Goal: Task Accomplishment & Management: Complete application form

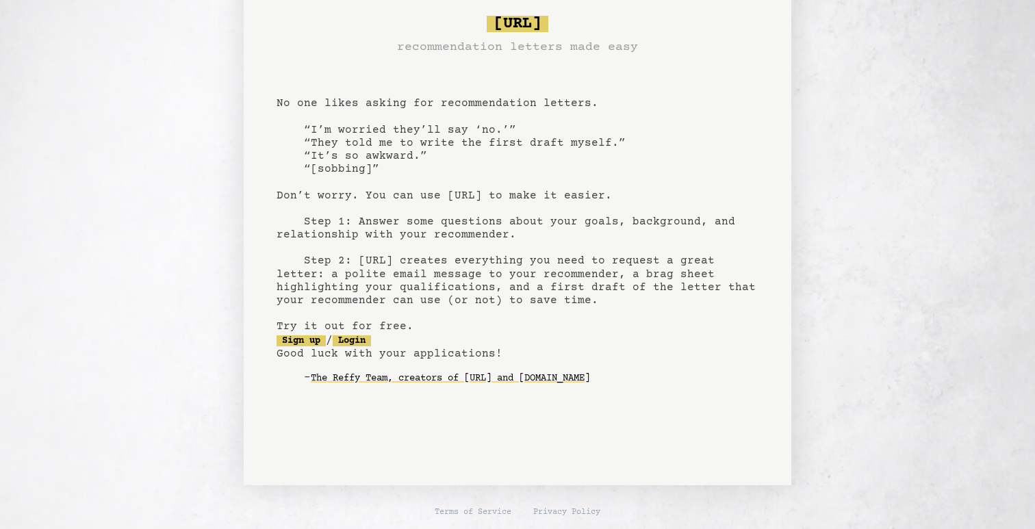
scroll to position [28, 0]
click at [311, 338] on link "Sign up" at bounding box center [301, 340] width 49 height 11
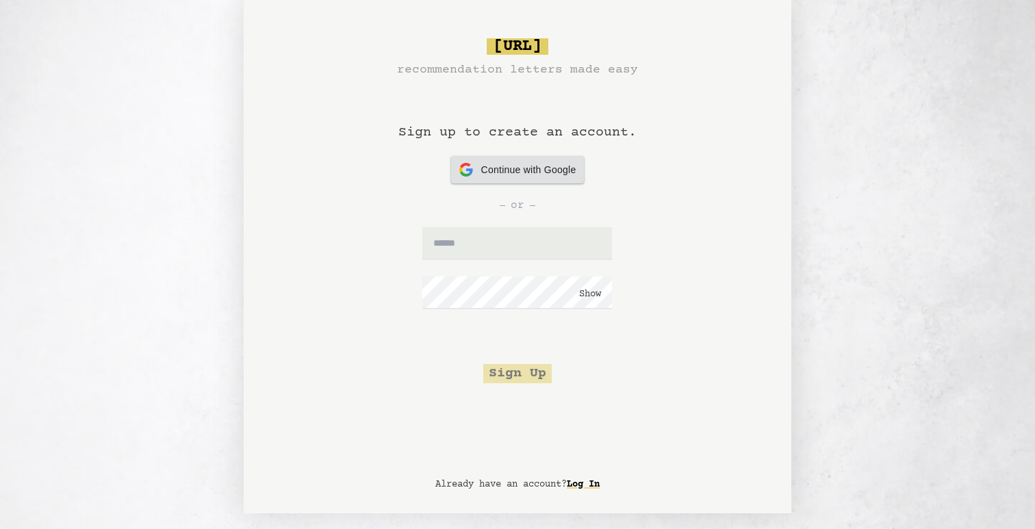
click at [531, 177] on span "Continue with Google" at bounding box center [528, 170] width 95 height 14
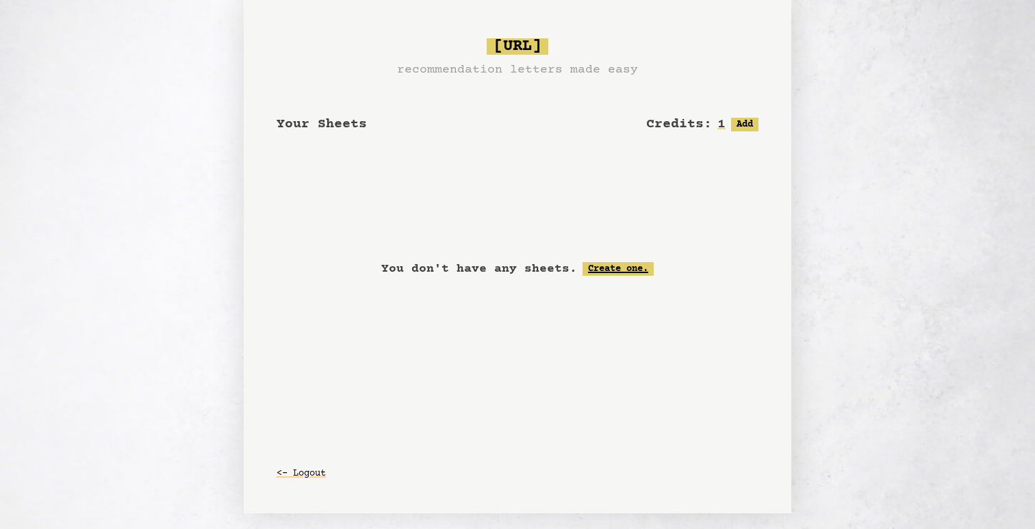
click at [618, 268] on link "Create one." at bounding box center [618, 269] width 71 height 14
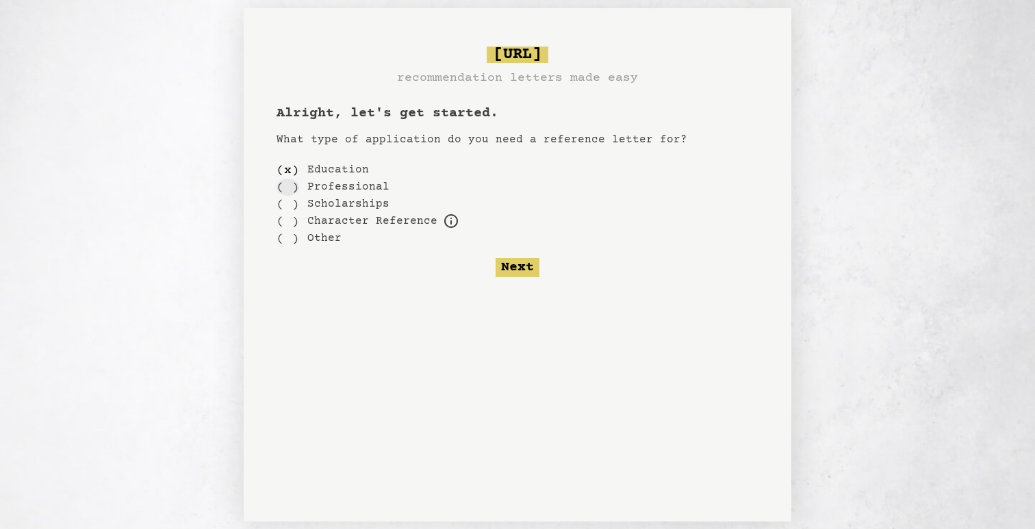
click at [289, 184] on div "( )" at bounding box center [288, 187] width 23 height 17
click at [522, 270] on button "Next" at bounding box center [518, 267] width 44 height 19
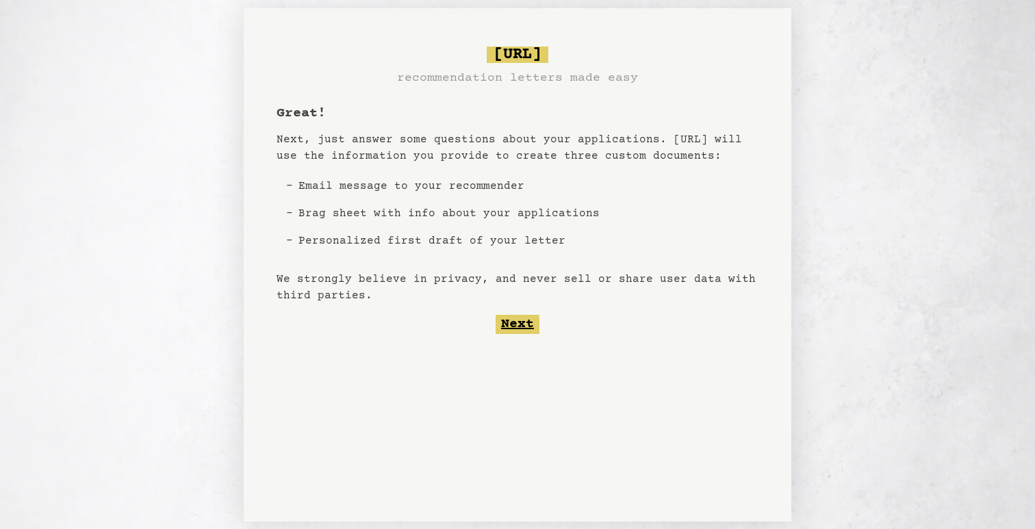
click at [513, 324] on button "Next" at bounding box center [518, 324] width 44 height 19
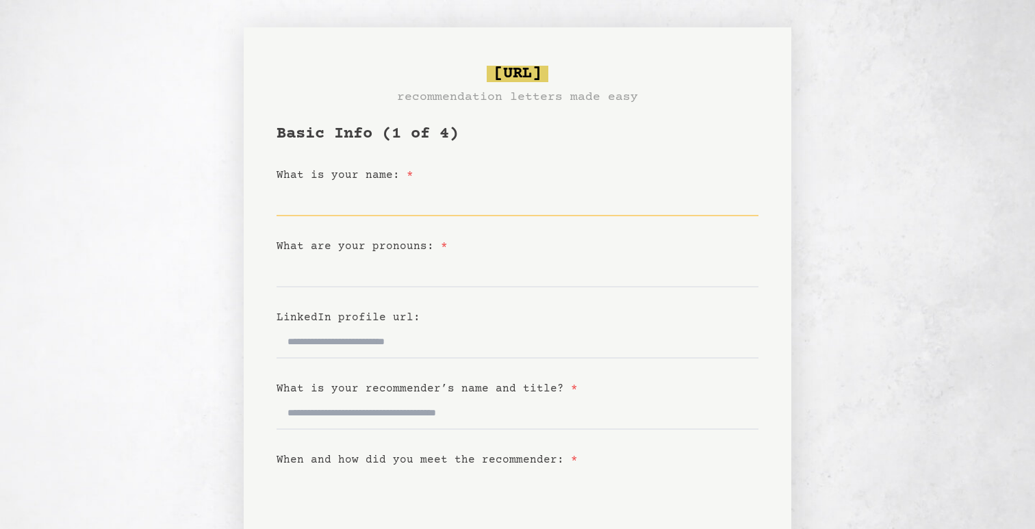
click at [377, 207] on input "What is your name: *" at bounding box center [518, 199] width 482 height 33
type input "**********"
click at [361, 283] on input "What are your pronouns: *" at bounding box center [518, 271] width 482 height 33
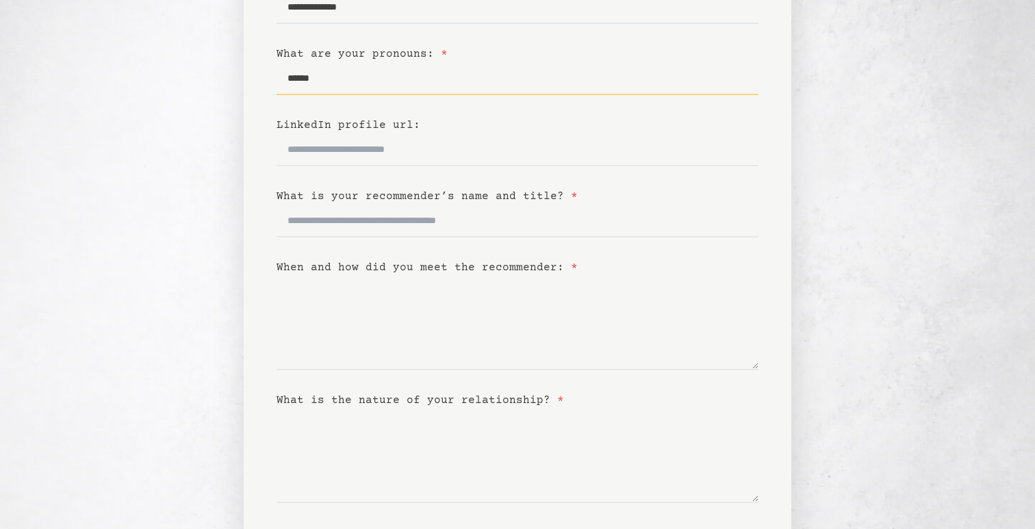
scroll to position [201, 0]
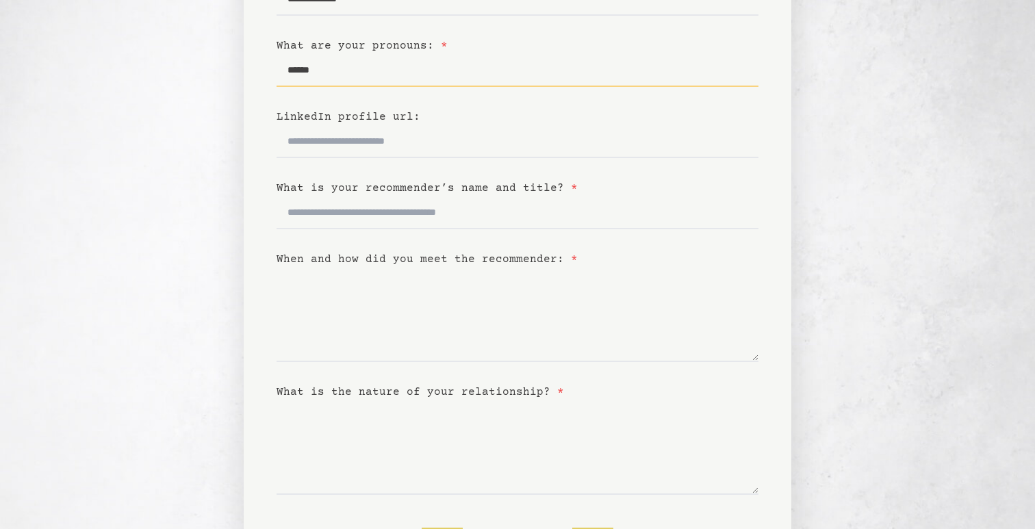
type input "******"
click at [362, 207] on input "What is your recommender’s name and title? *" at bounding box center [518, 212] width 482 height 33
type input "*"
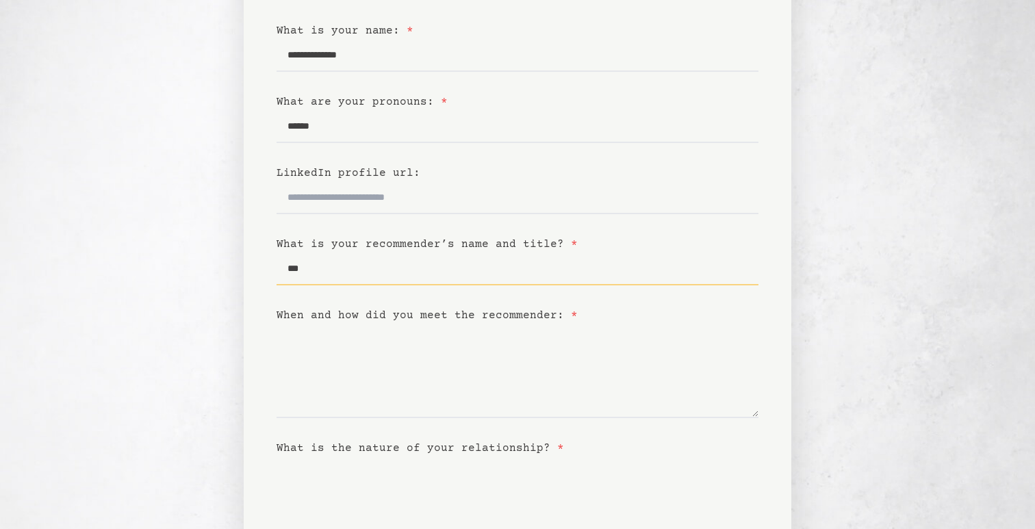
scroll to position [87, 0]
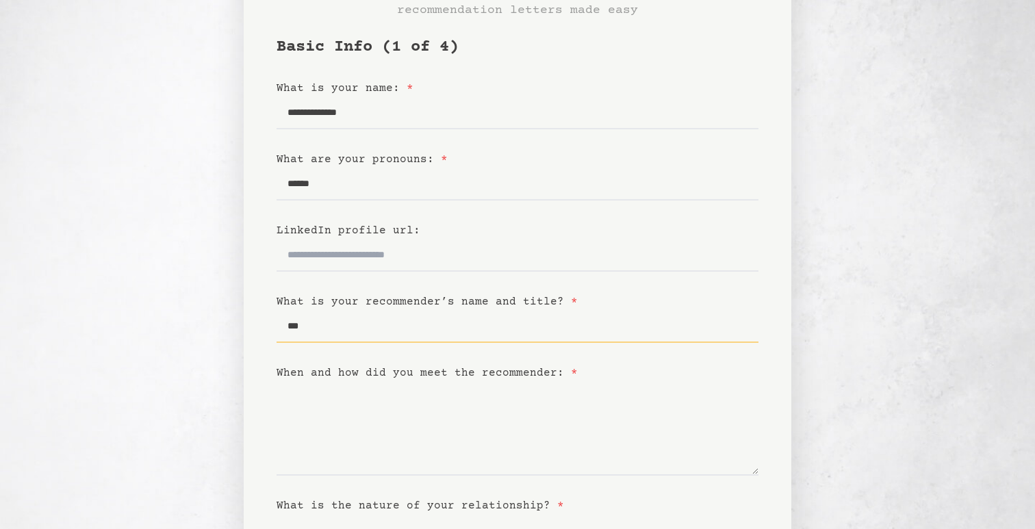
type input "***"
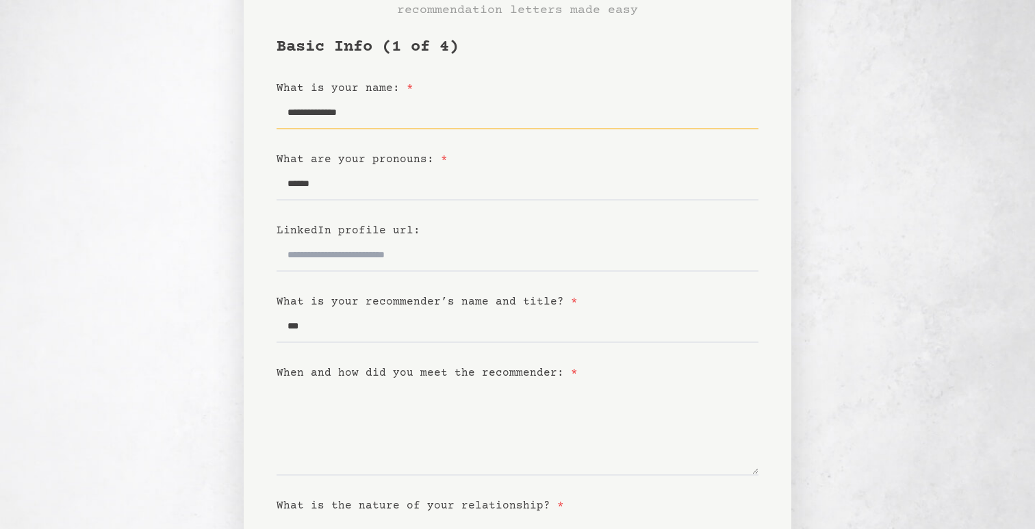
drag, startPoint x: 371, startPoint y: 111, endPoint x: 260, endPoint y: 111, distance: 110.9
click at [260, 111] on div "**********" at bounding box center [518, 327] width 548 height 775
type input "**********"
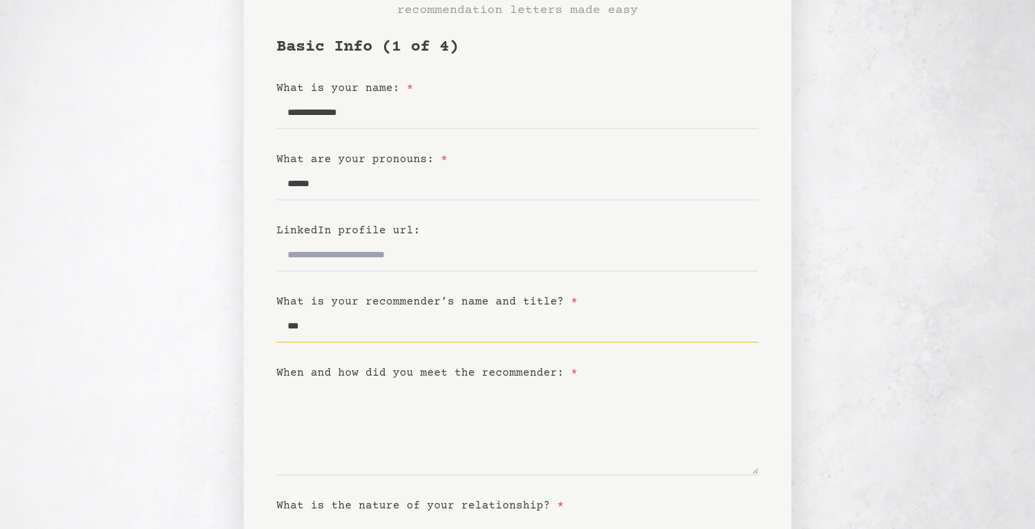
click at [335, 332] on input "***" at bounding box center [518, 326] width 482 height 33
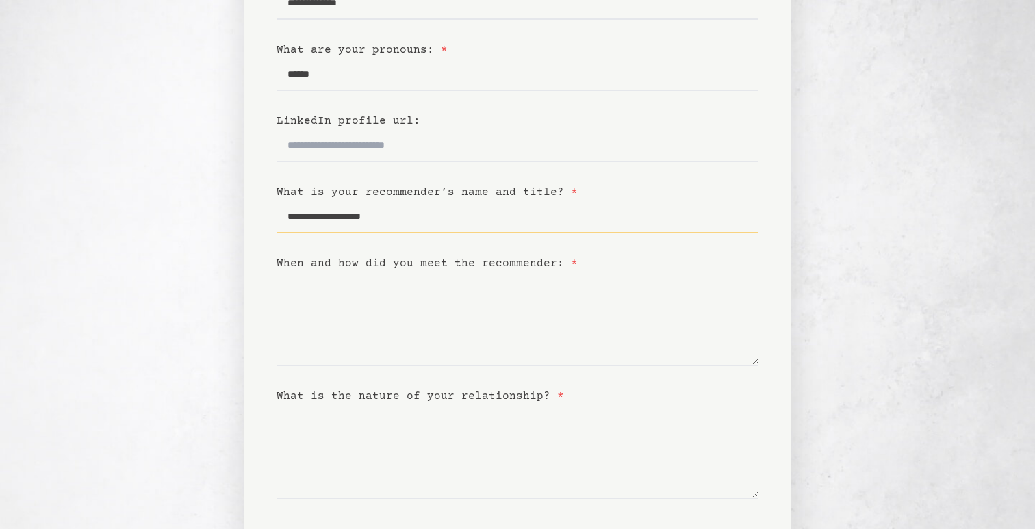
scroll to position [197, 0]
type input "**********"
click at [412, 322] on textarea "When and how did you meet the recommender: *" at bounding box center [518, 318] width 482 height 94
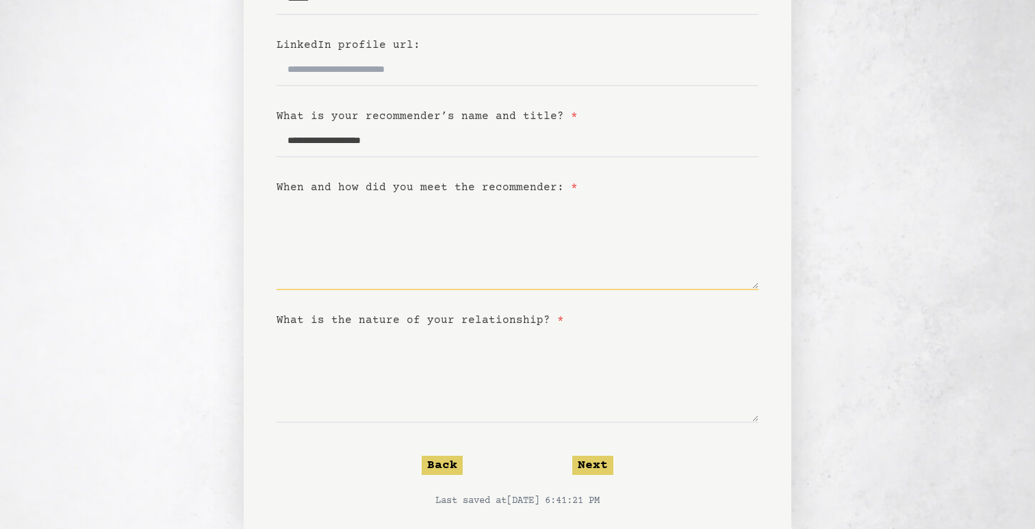
scroll to position [286, 0]
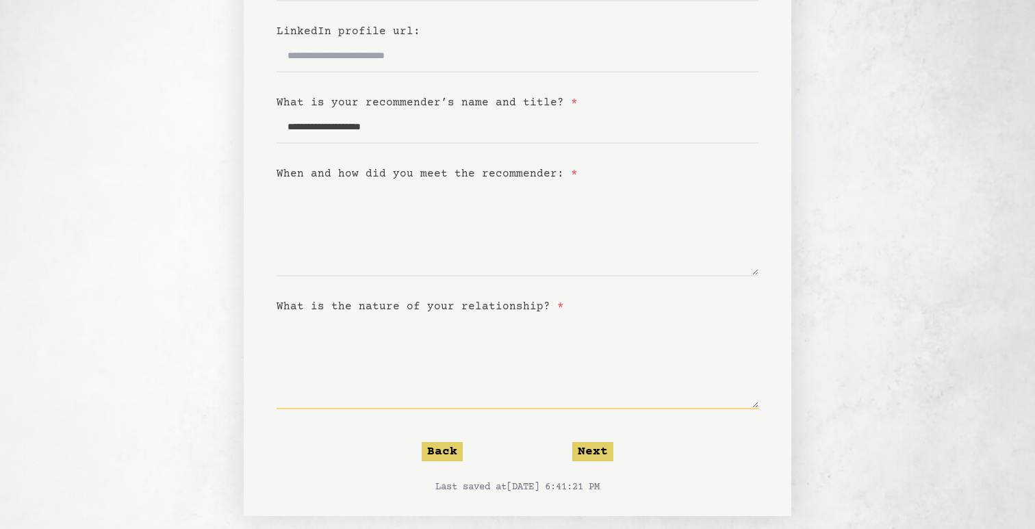
click at [589, 333] on textarea "What is the nature of your relationship? *" at bounding box center [518, 362] width 482 height 94
type textarea "**********"
click at [438, 259] on textarea "When and how did you meet the recommender: *" at bounding box center [518, 229] width 482 height 94
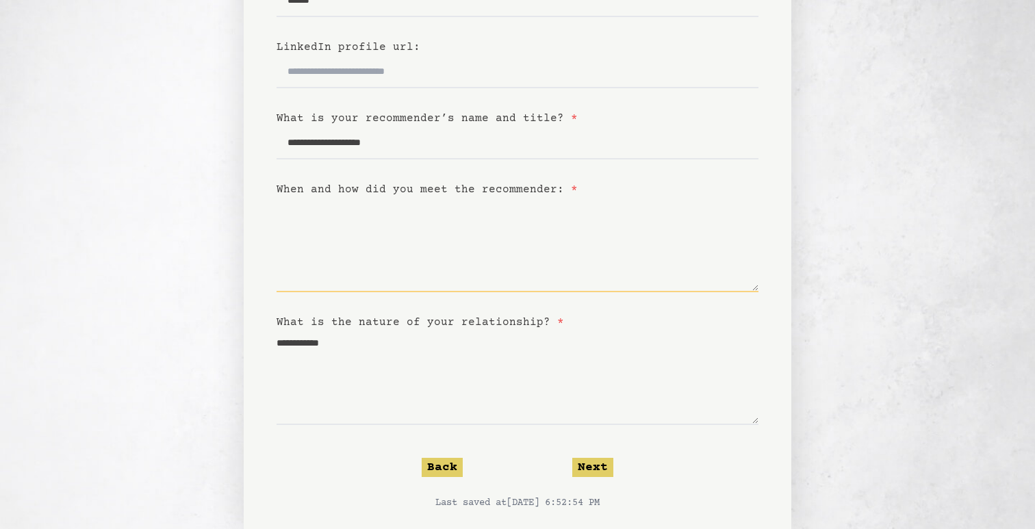
scroll to position [263, 0]
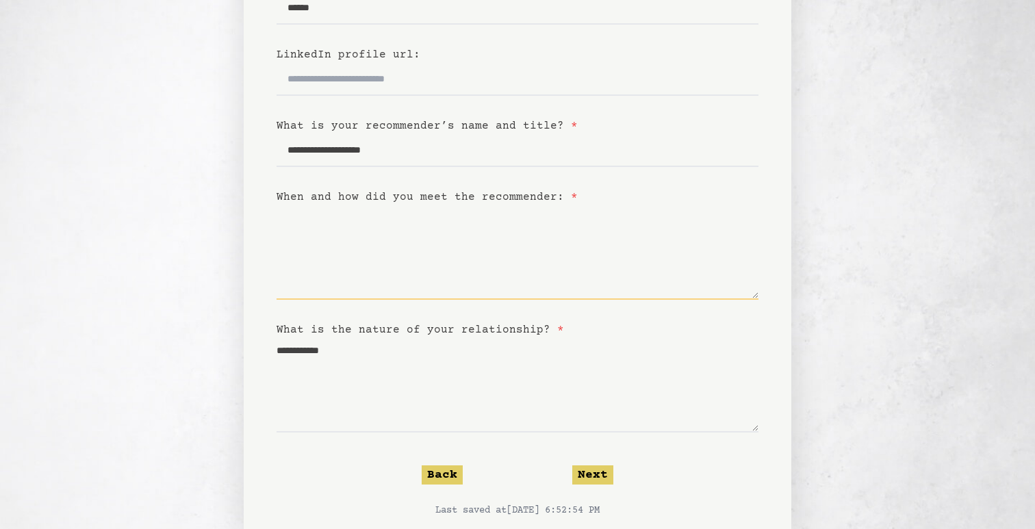
type textarea "*"
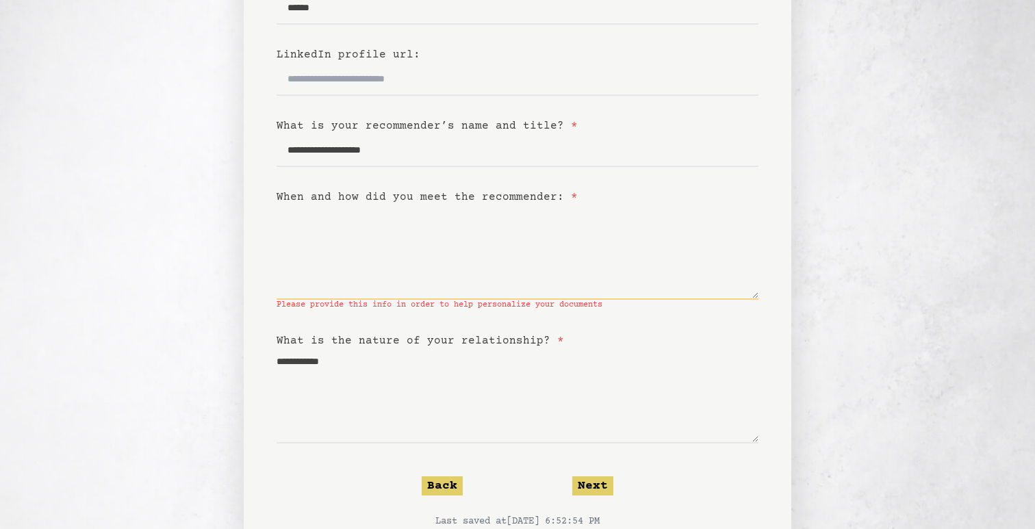
type textarea "*"
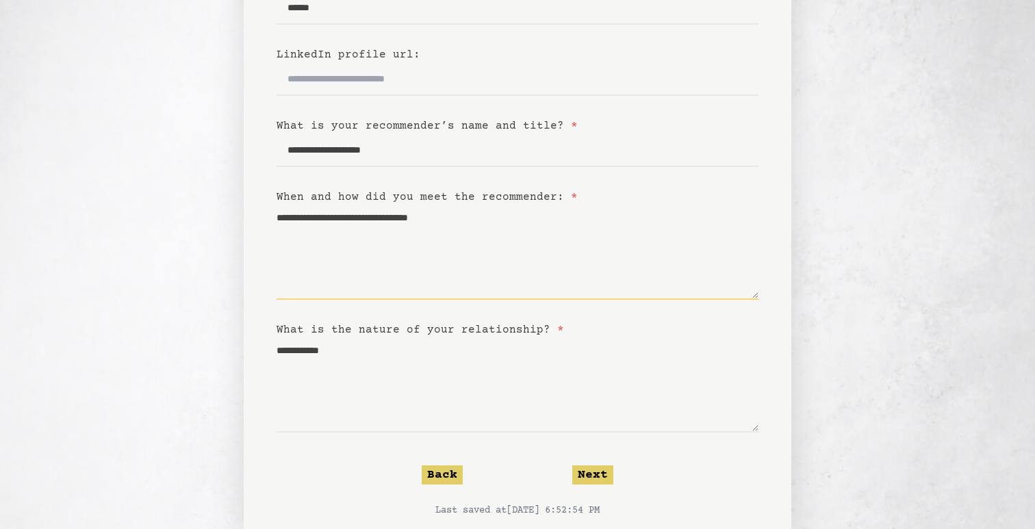
click at [526, 220] on textarea "**********" at bounding box center [518, 252] width 482 height 94
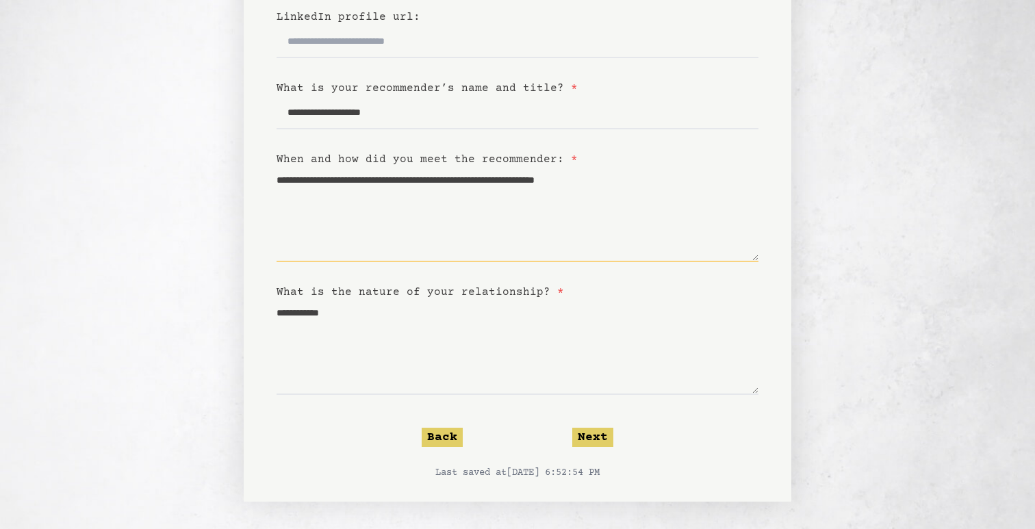
scroll to position [301, 0]
type textarea "**********"
click at [591, 440] on button "Next" at bounding box center [592, 437] width 41 height 19
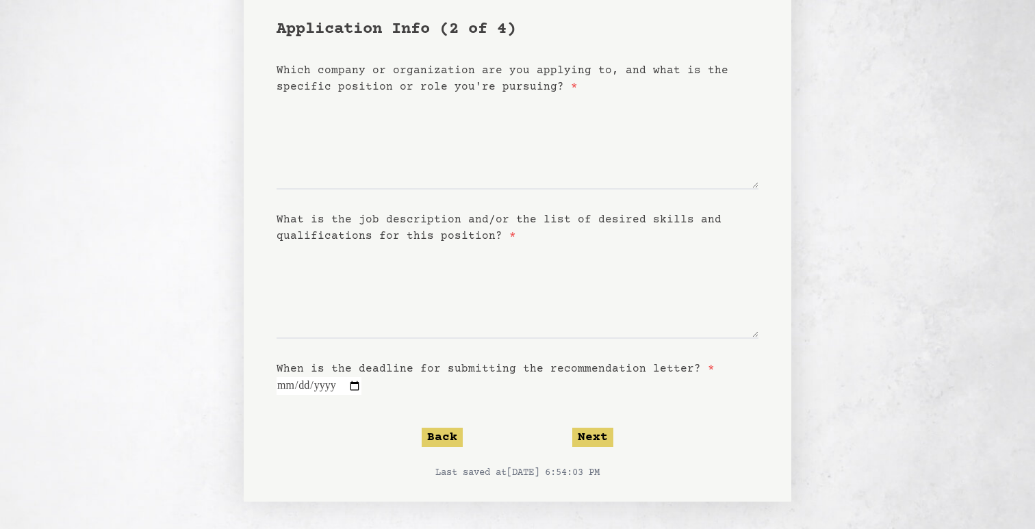
scroll to position [106, 0]
click at [584, 431] on button "Next" at bounding box center [592, 437] width 41 height 19
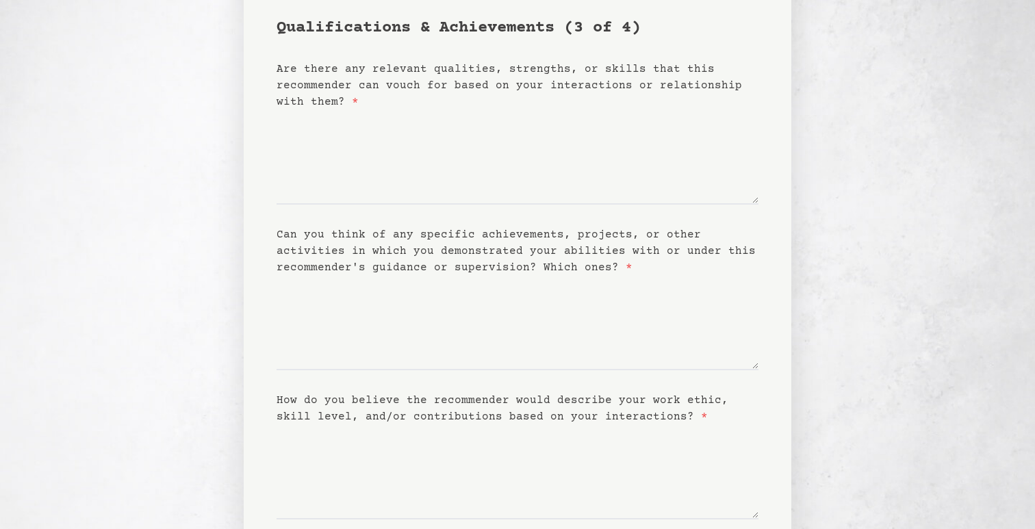
scroll to position [0, 0]
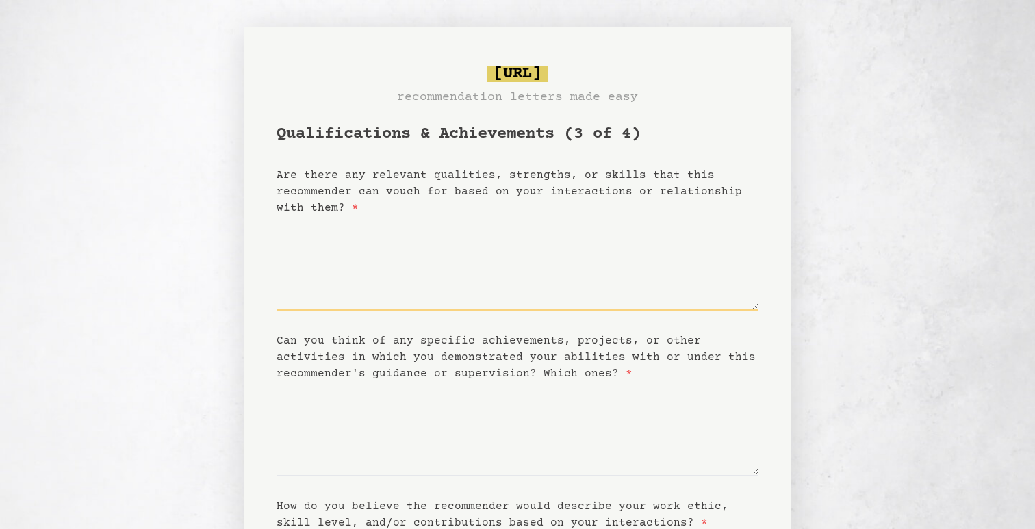
click at [481, 288] on textarea "Are there any relevant qualities, strengths, or skills that this recommender ca…" at bounding box center [518, 263] width 482 height 94
type textarea "*"
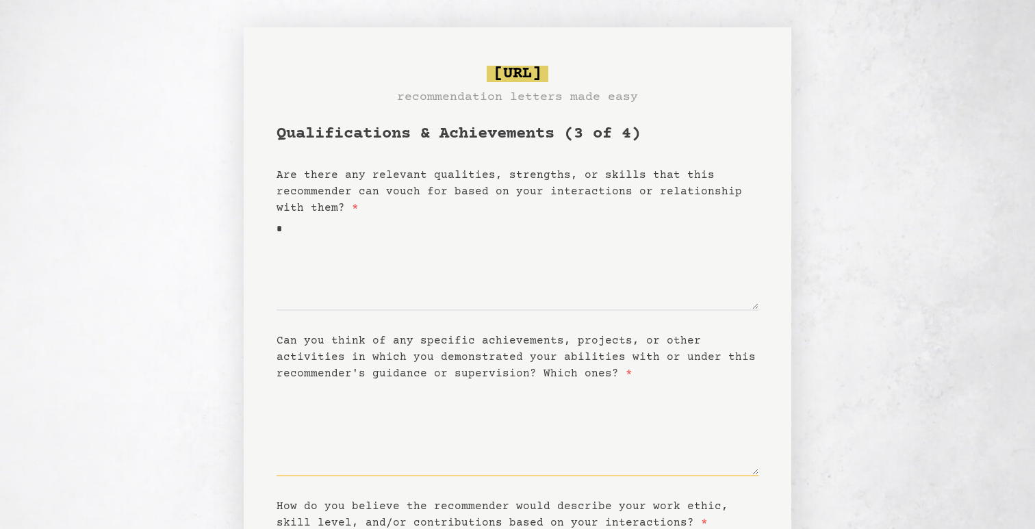
click at [412, 455] on textarea "Can you think of any specific achievements, projects, or other activities in wh…" at bounding box center [518, 429] width 482 height 94
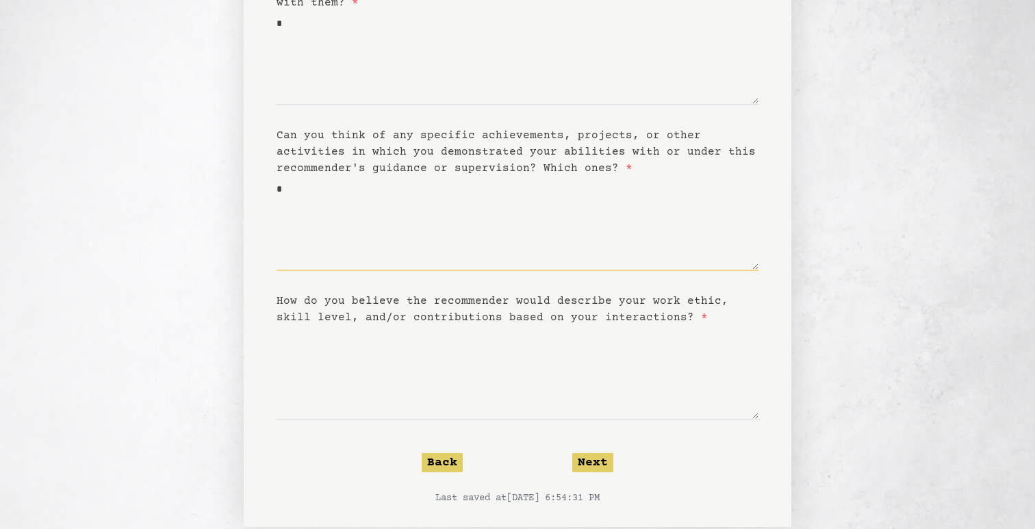
scroll to position [205, 0]
type textarea "*"
click at [389, 383] on textarea "How do you believe the recommender would describe your work ethic, skill level,…" at bounding box center [518, 373] width 482 height 94
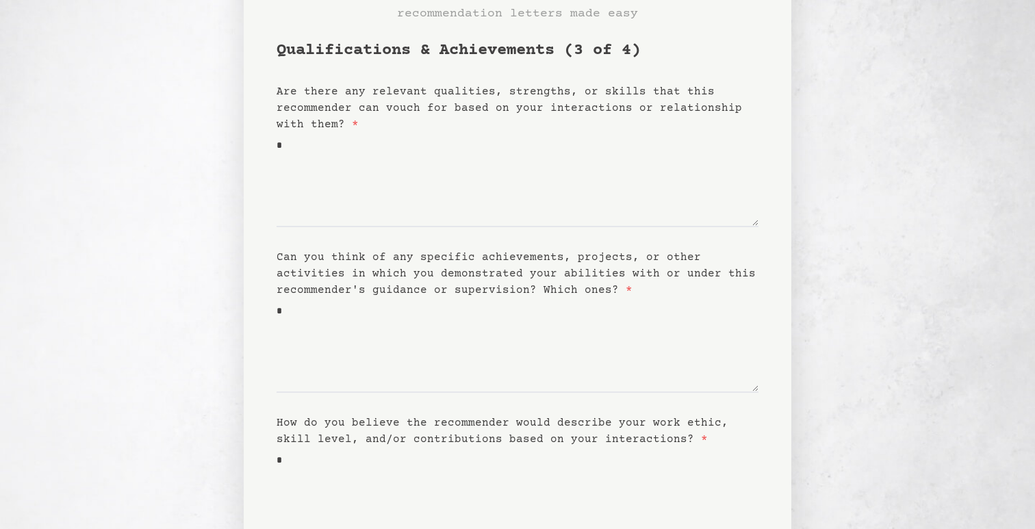
scroll to position [98, 0]
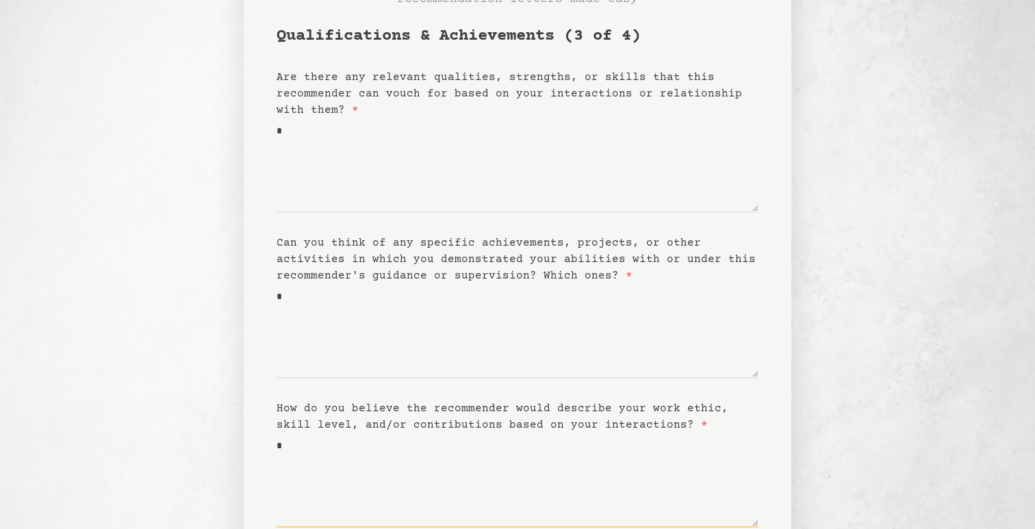
type textarea "*"
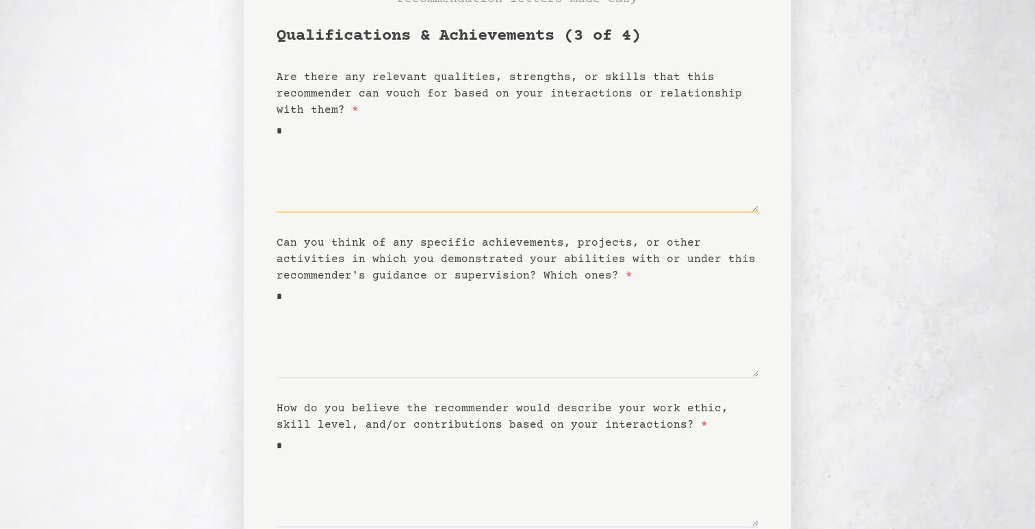
click at [327, 144] on textarea "*" at bounding box center [518, 165] width 482 height 94
type textarea "*"
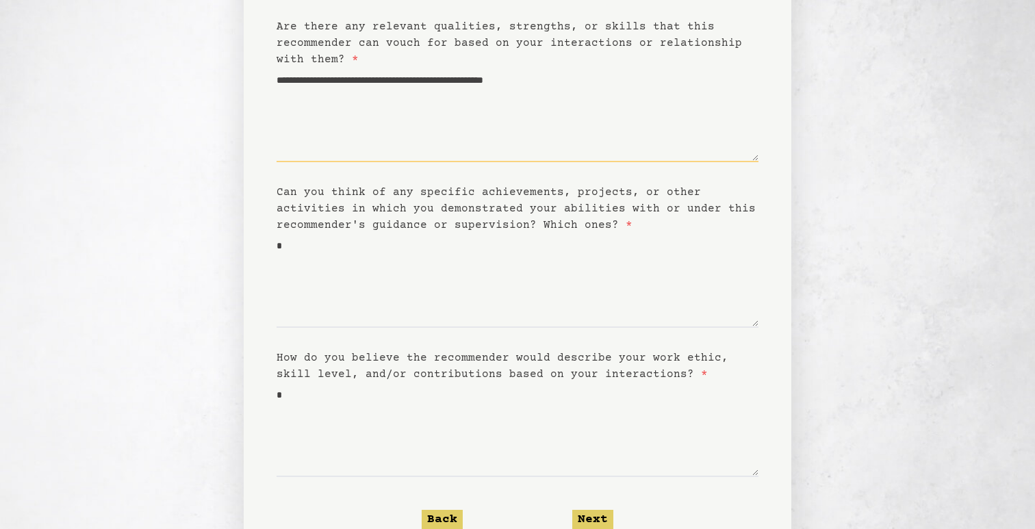
scroll to position [153, 0]
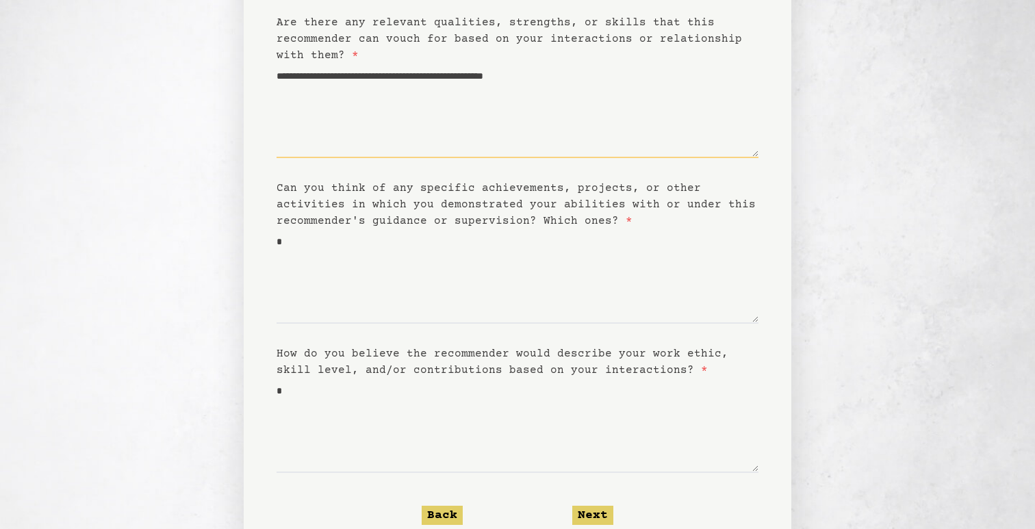
type textarea "**********"
click at [303, 239] on textarea "*" at bounding box center [518, 276] width 482 height 94
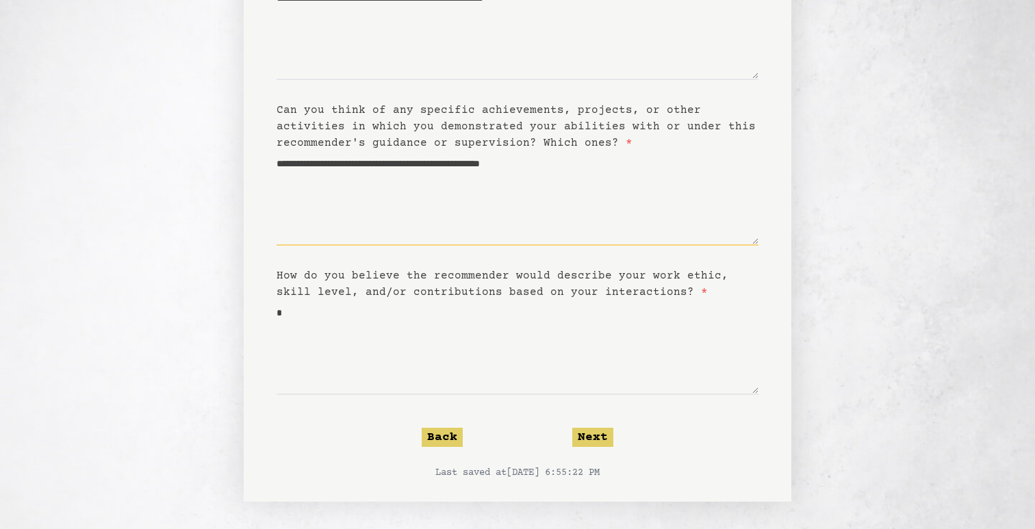
scroll to position [231, 0]
type textarea "**********"
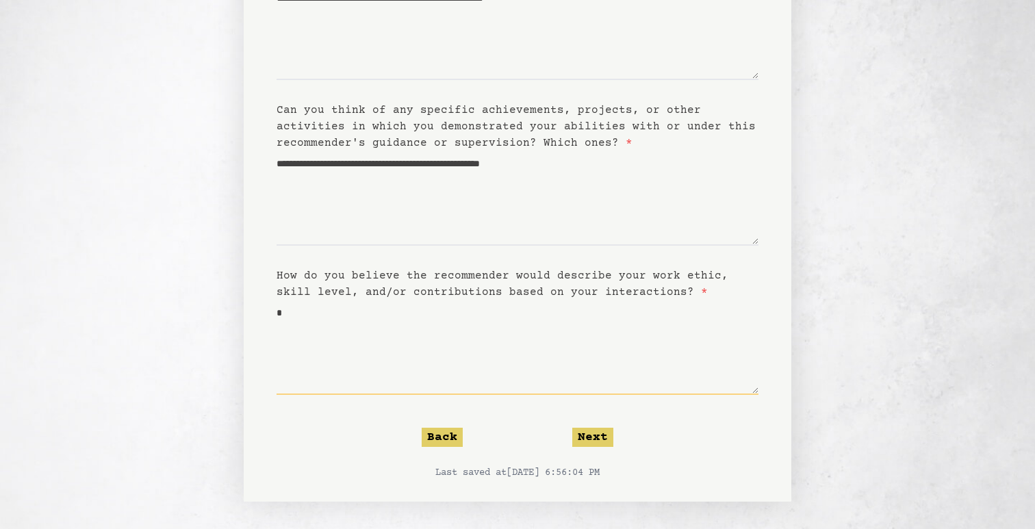
click at [327, 321] on textarea "*" at bounding box center [518, 348] width 482 height 94
type textarea "**********"
click at [601, 434] on button "Next" at bounding box center [592, 437] width 41 height 19
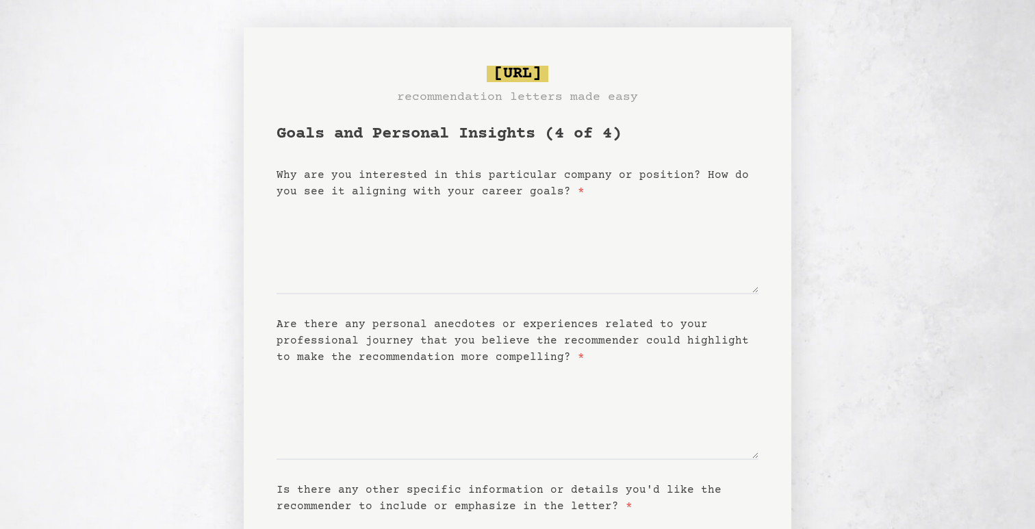
scroll to position [0, 0]
click at [538, 283] on textarea "Why are you interested in this particular company or position? How do you see i…" at bounding box center [518, 247] width 482 height 94
type textarea "*"
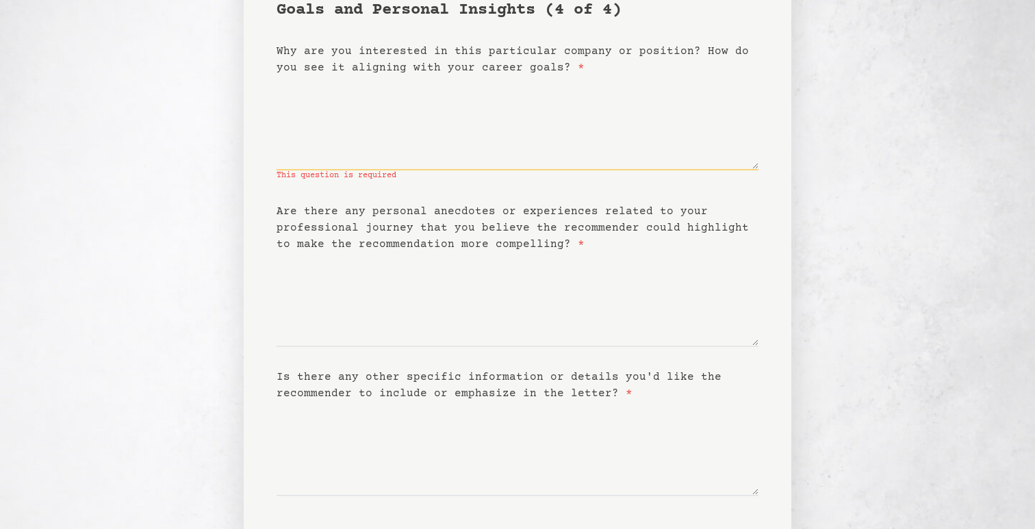
scroll to position [117, 0]
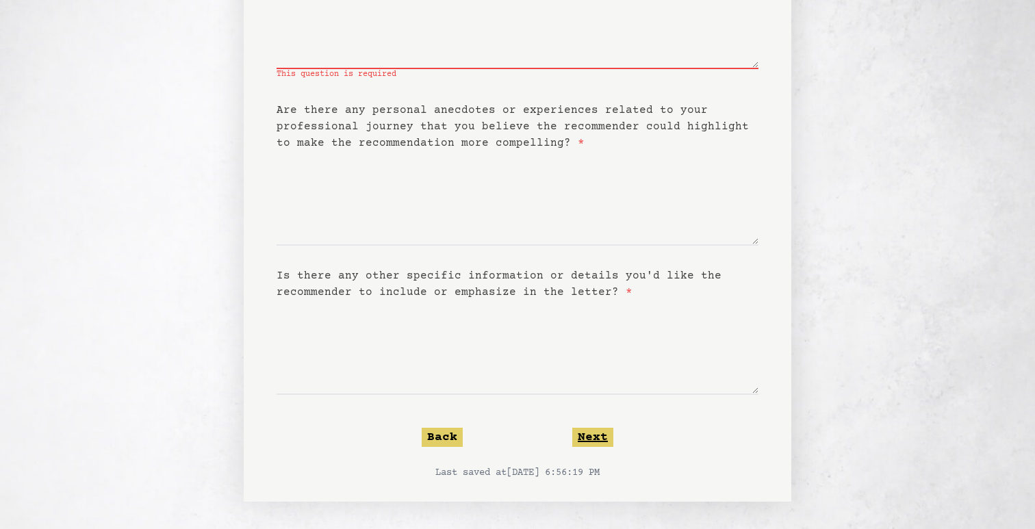
click at [581, 437] on button "Next" at bounding box center [592, 437] width 41 height 19
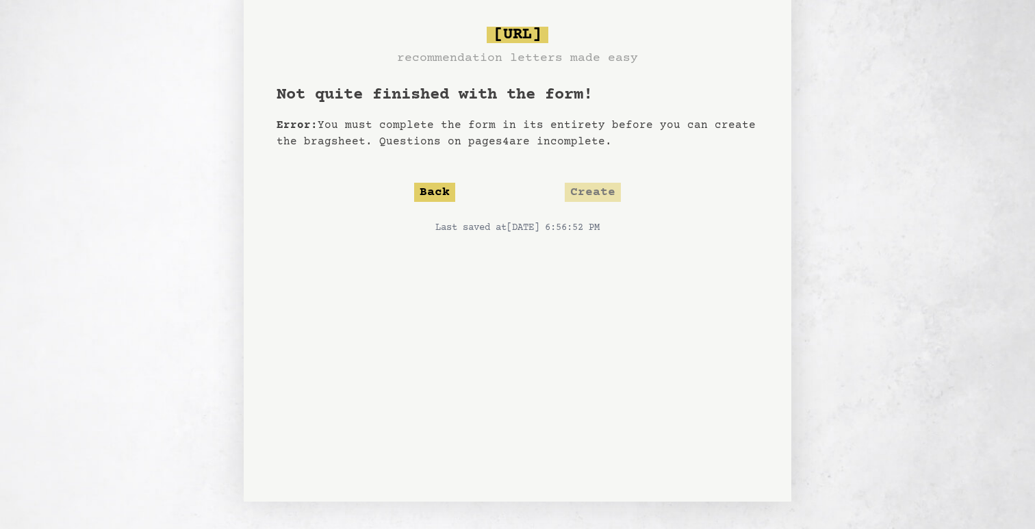
scroll to position [39, 0]
click at [439, 187] on button "Back" at bounding box center [434, 192] width 41 height 19
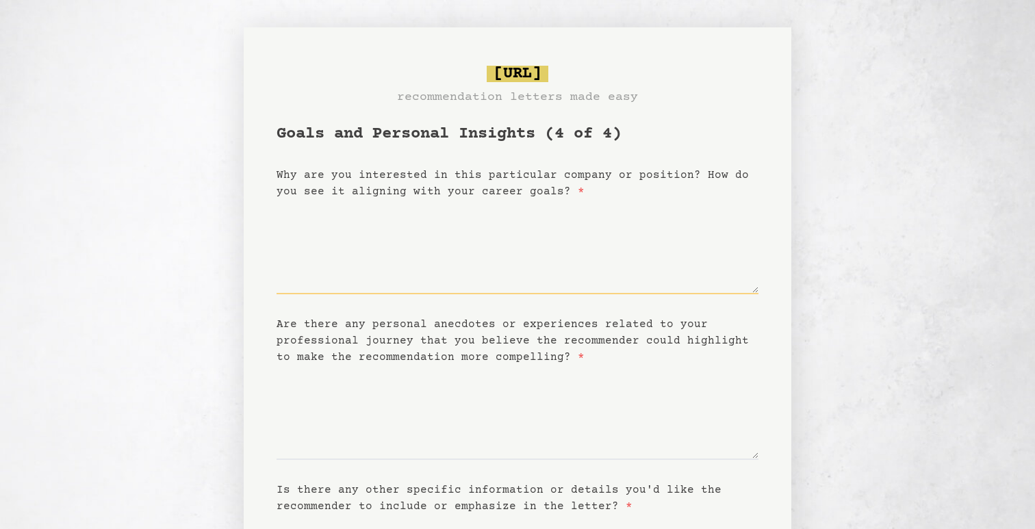
click at [413, 253] on textarea "Why are you interested in this particular company or position? How do you see i…" at bounding box center [518, 247] width 482 height 94
type textarea "*"
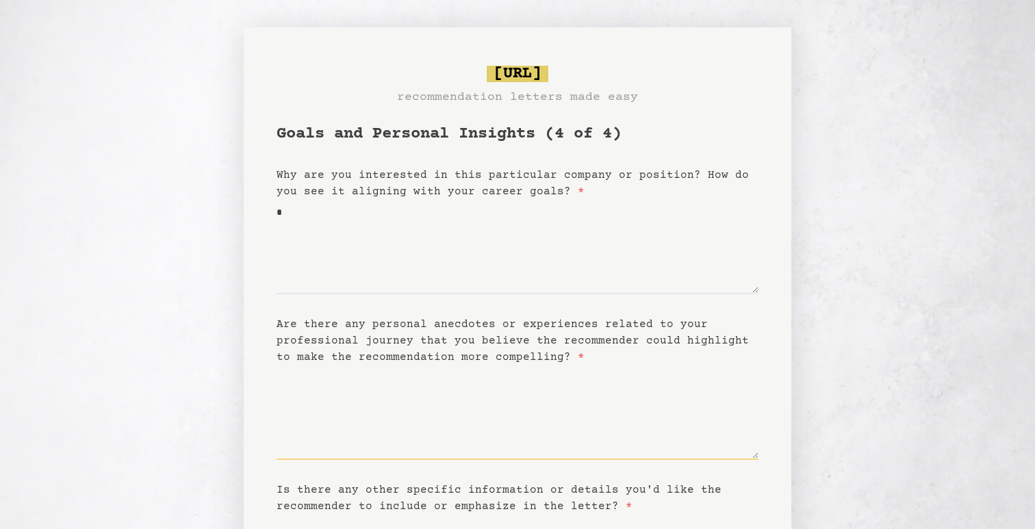
click at [373, 430] on textarea "Are there any personal anecdotes or experiences related to your professional jo…" at bounding box center [518, 413] width 482 height 94
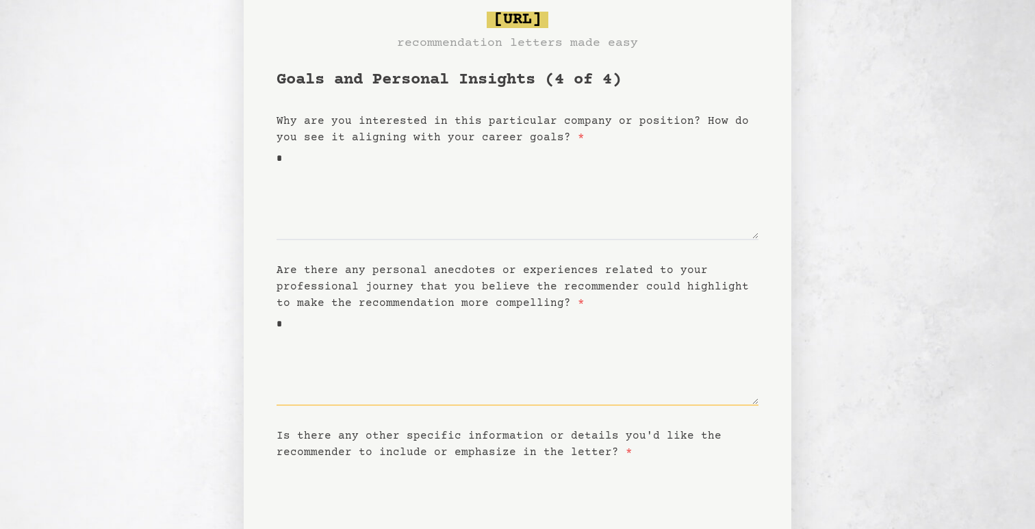
scroll to position [152, 0]
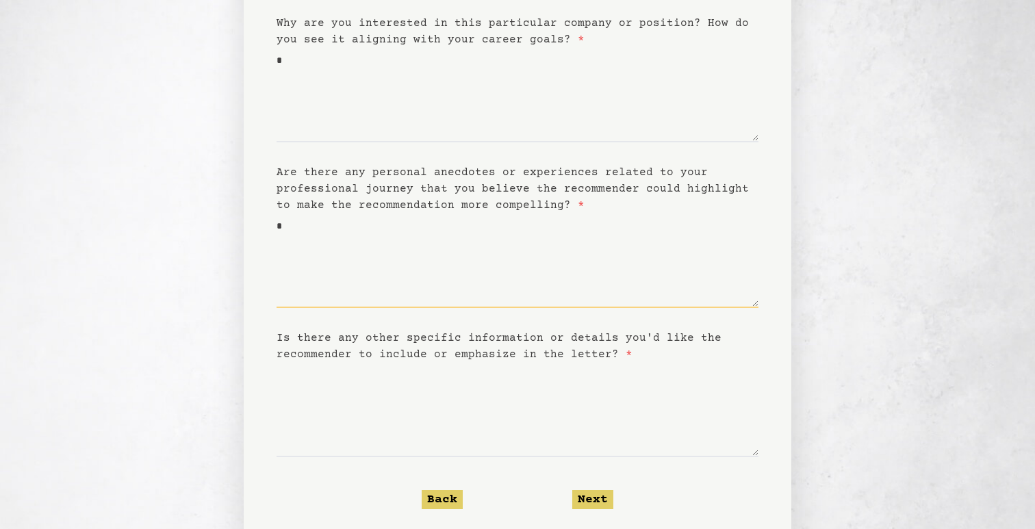
type textarea "*"
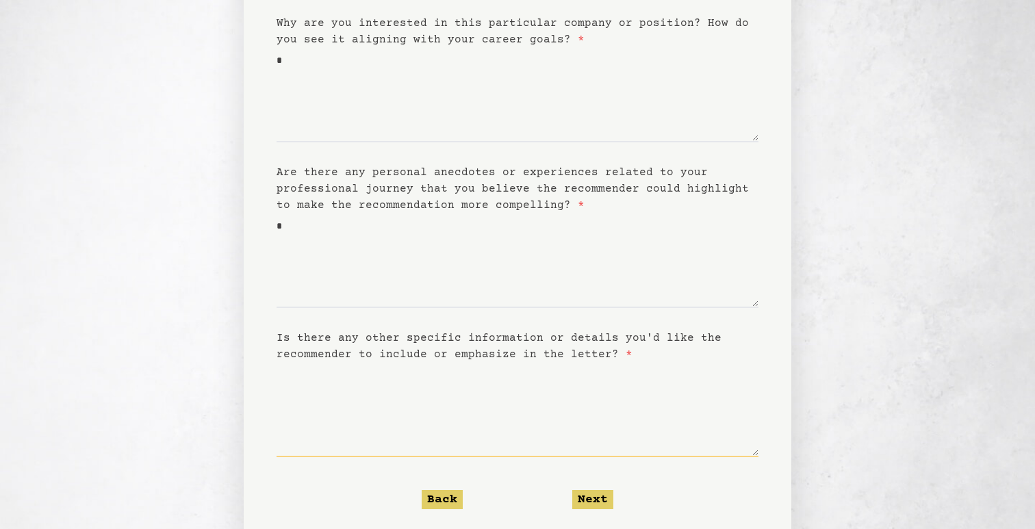
click at [373, 430] on textarea "Is there any other specific information or details you'd like the recommender t…" at bounding box center [518, 410] width 482 height 94
type textarea "*"
click at [599, 492] on button "Next" at bounding box center [592, 499] width 41 height 19
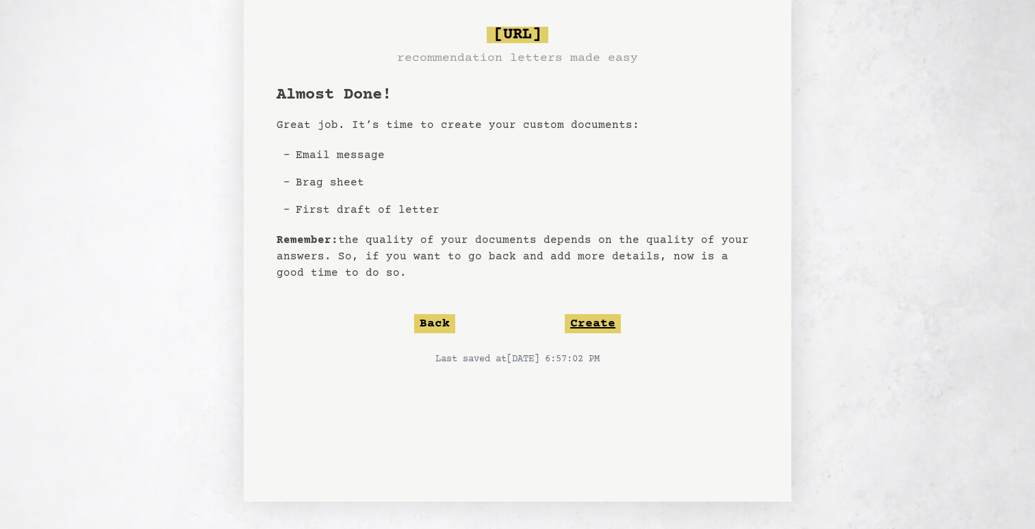
click at [583, 322] on button "Create" at bounding box center [593, 323] width 56 height 19
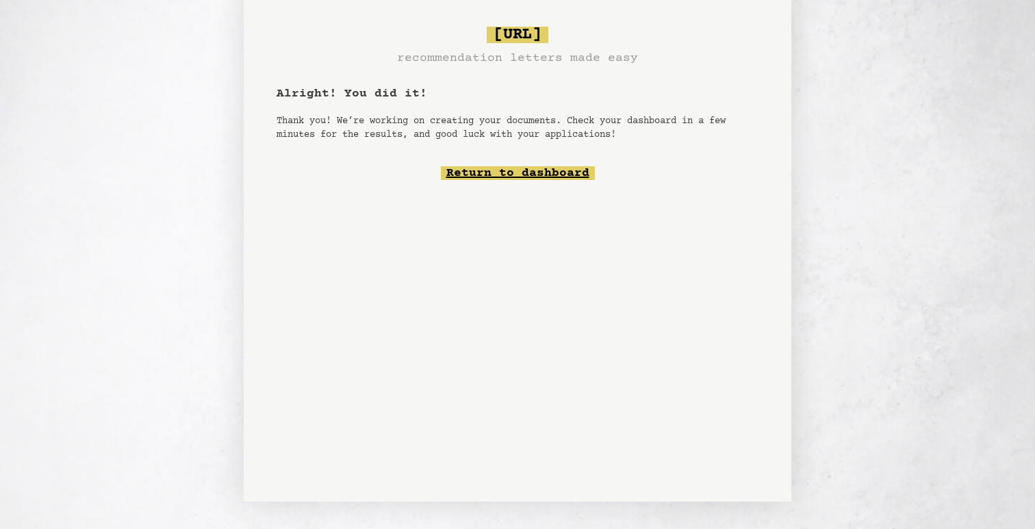
click at [494, 173] on link "Return to dashboard" at bounding box center [518, 173] width 154 height 14
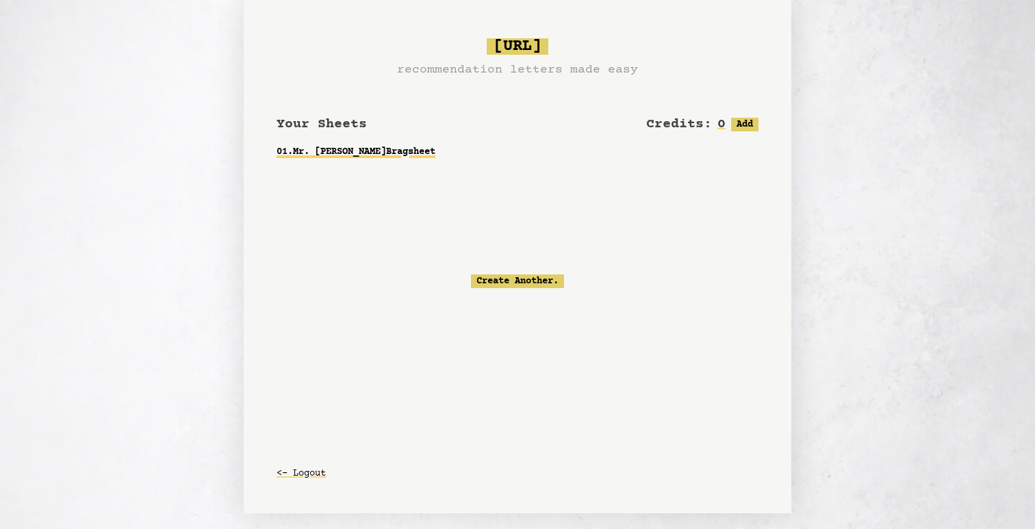
click at [432, 150] on link "01 . Mr. Andreani Federico Bragsheet" at bounding box center [518, 152] width 482 height 25
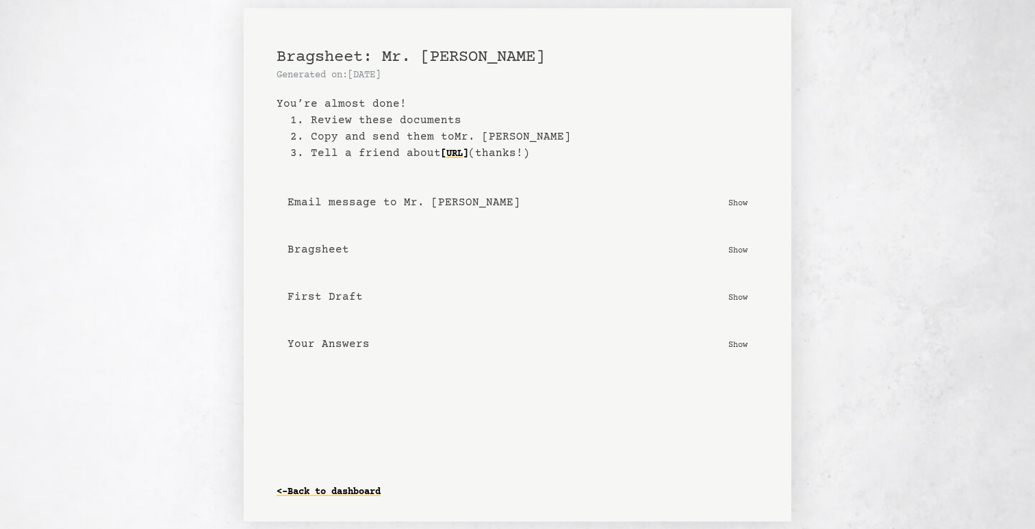
click at [453, 250] on button "Bragsheet Show" at bounding box center [518, 250] width 482 height 39
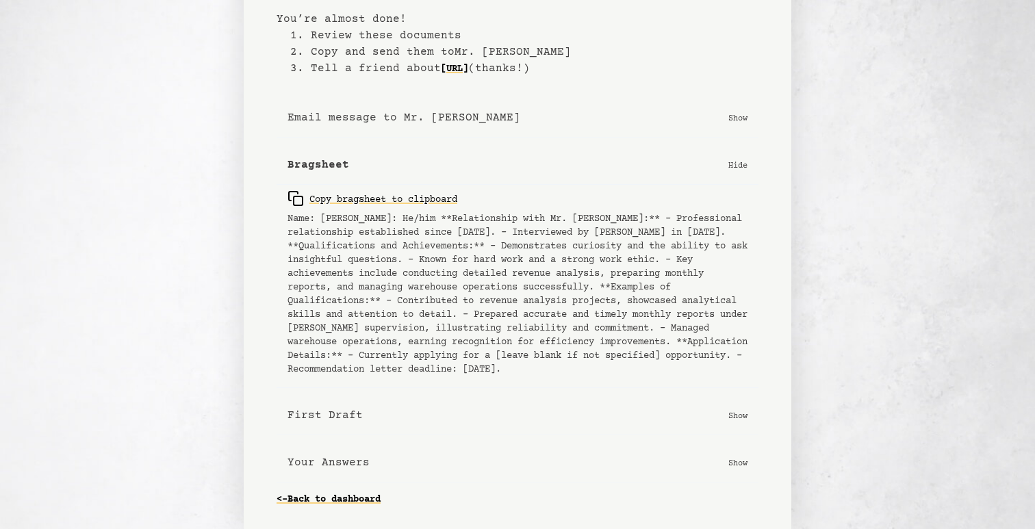
scroll to position [104, 0]
click at [446, 409] on button "First Draft Show" at bounding box center [518, 415] width 482 height 39
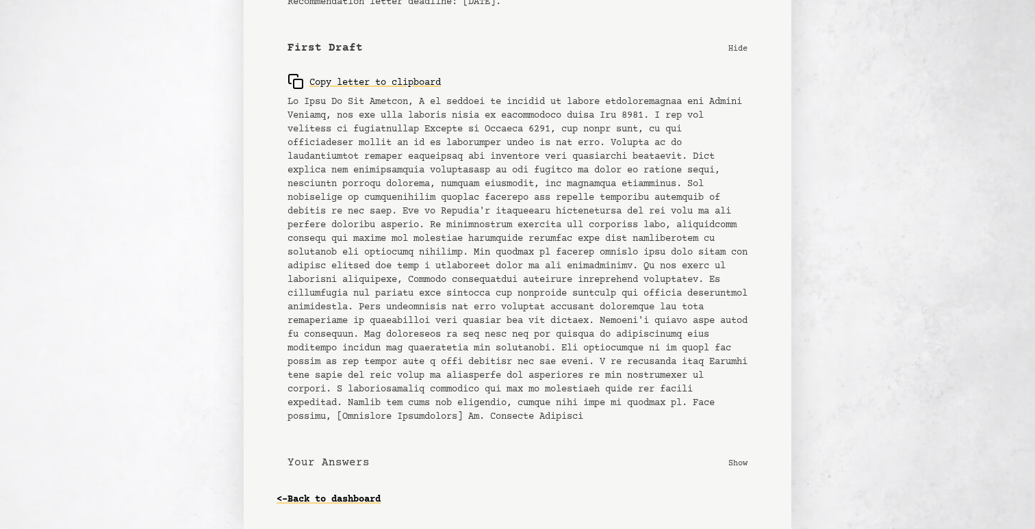
scroll to position [485, 0]
click at [438, 468] on button "Your Answers Show" at bounding box center [518, 463] width 482 height 39
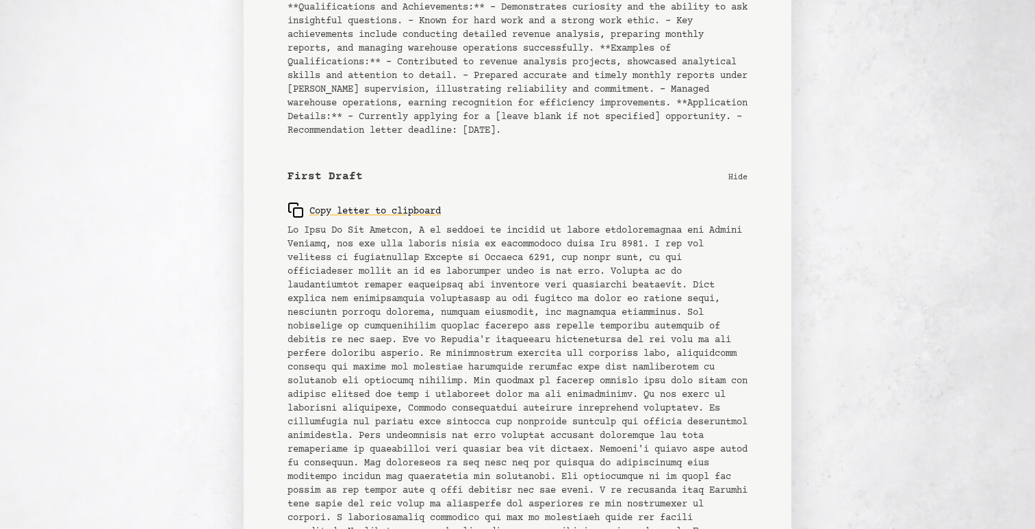
scroll to position [420, 0]
